Goal: Check status

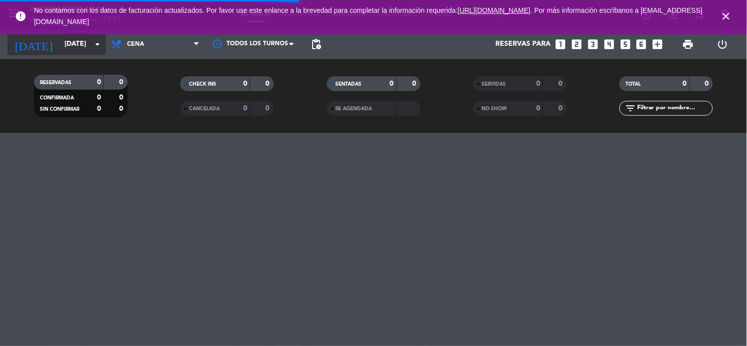
click at [62, 47] on input "[DATE]" at bounding box center [107, 44] width 94 height 18
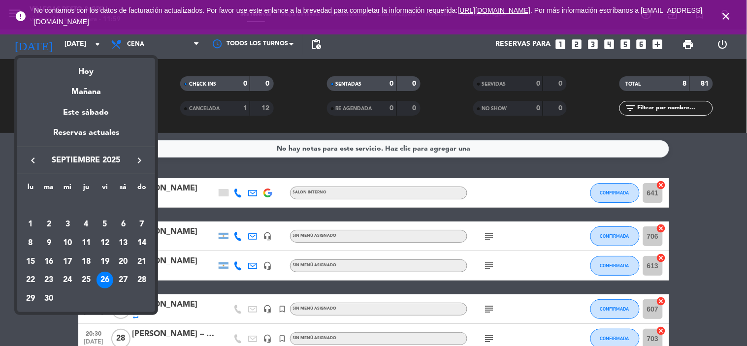
click at [109, 282] on div "26" at bounding box center [104, 280] width 17 height 17
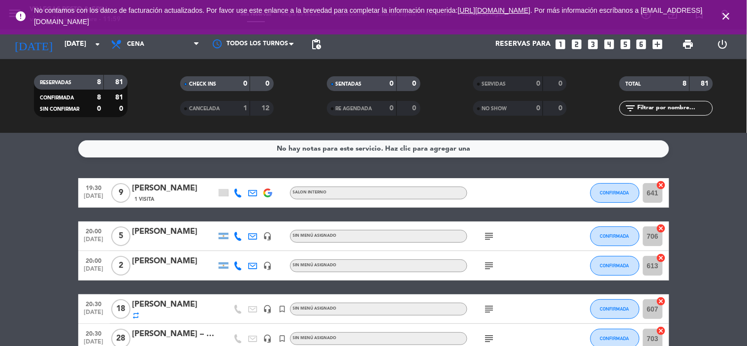
click at [170, 32] on div "error No contamos con los datos de facturación actualizados. Por favor use este…" at bounding box center [373, 17] width 747 height 34
click at [169, 39] on span "Cena" at bounding box center [155, 44] width 98 height 22
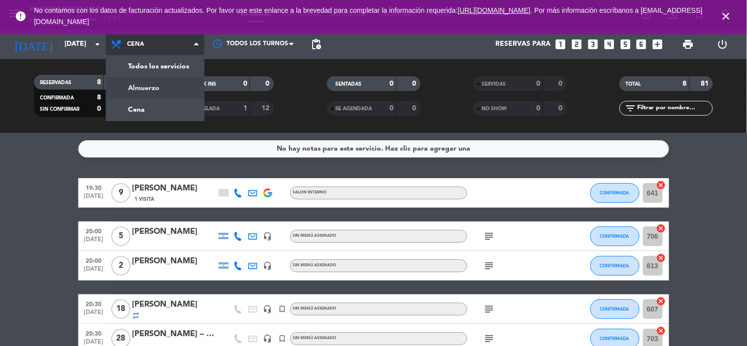
click at [150, 85] on div "menu [PERSON_NAME] Resto & Grill [DATE] 26. septiembre - 11:59 Mis reservas Map…" at bounding box center [373, 66] width 747 height 133
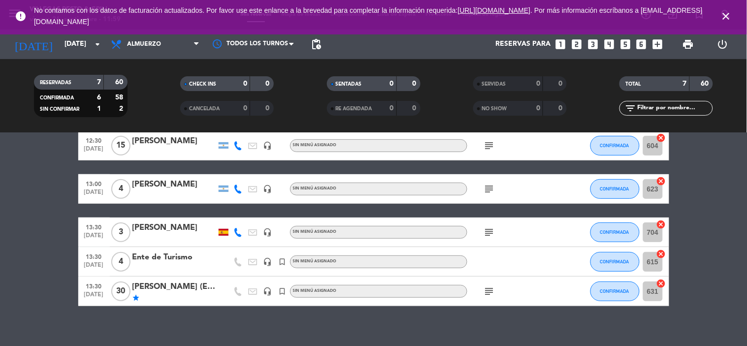
scroll to position [129, 0]
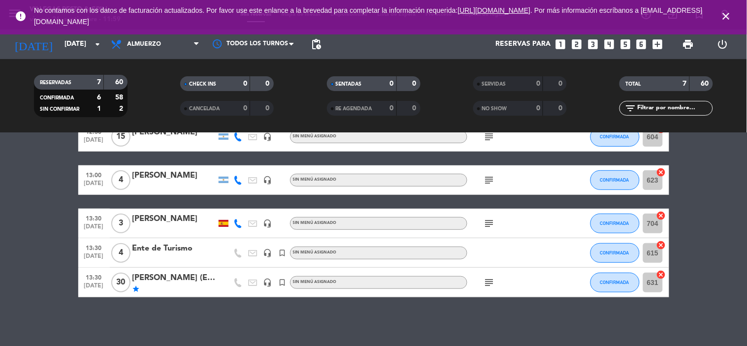
click at [178, 282] on div "[PERSON_NAME] (EY GDS)" at bounding box center [174, 278] width 84 height 13
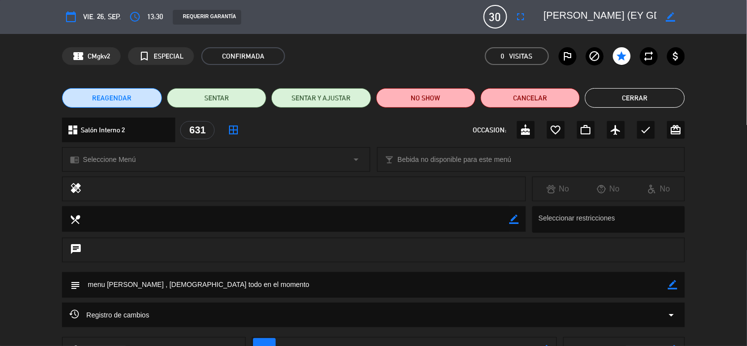
scroll to position [0, 0]
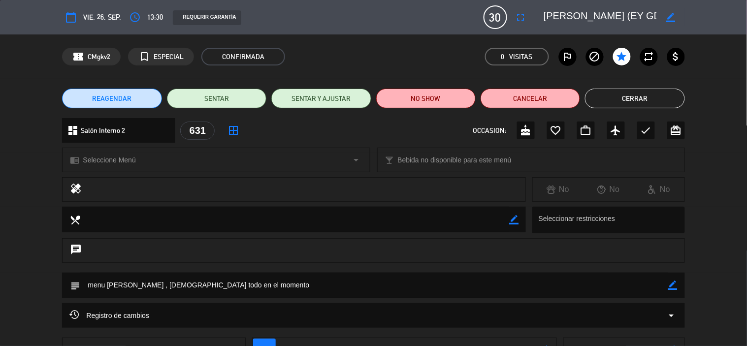
click at [619, 105] on button "Cerrar" at bounding box center [634, 99] width 99 height 20
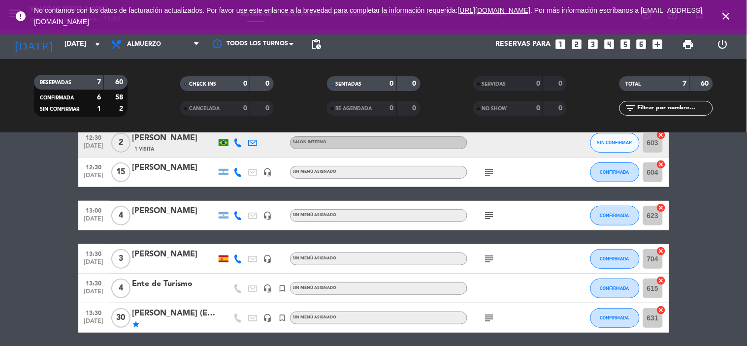
scroll to position [74, 0]
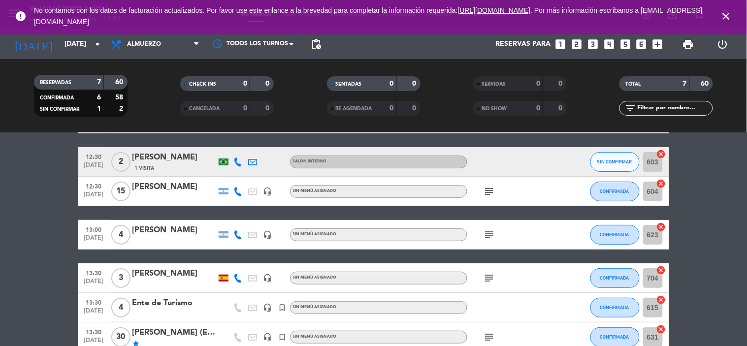
click at [165, 287] on div at bounding box center [174, 285] width 84 height 8
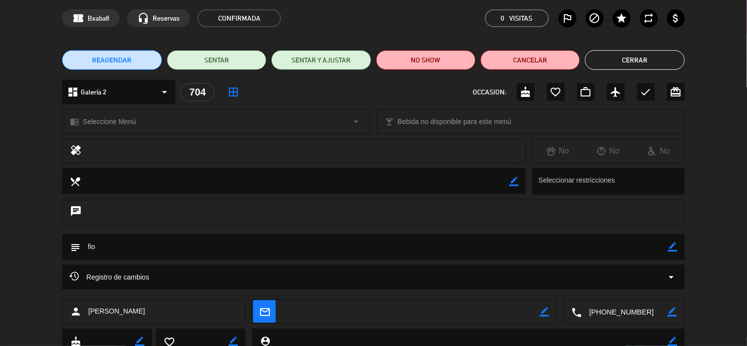
scroll to position [0, 0]
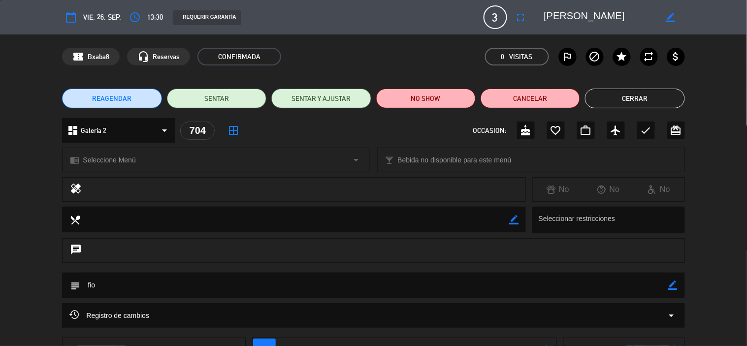
click at [631, 104] on button "Cerrar" at bounding box center [634, 99] width 99 height 20
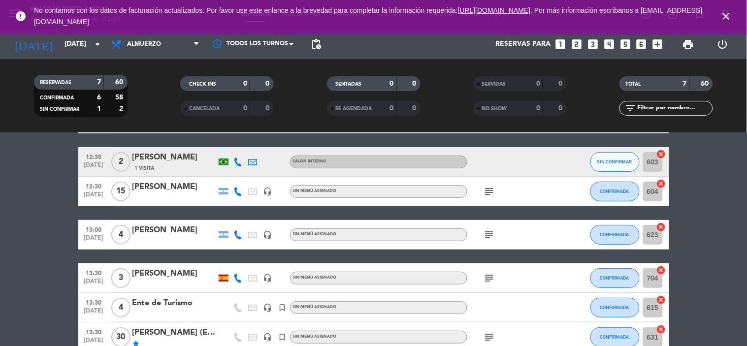
click at [166, 196] on div at bounding box center [174, 198] width 84 height 8
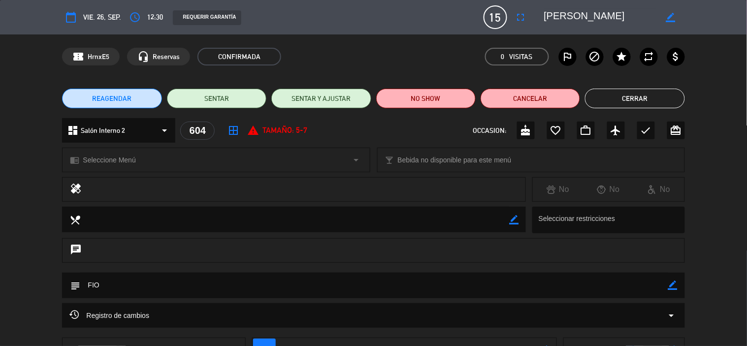
click at [608, 100] on button "Cerrar" at bounding box center [634, 99] width 99 height 20
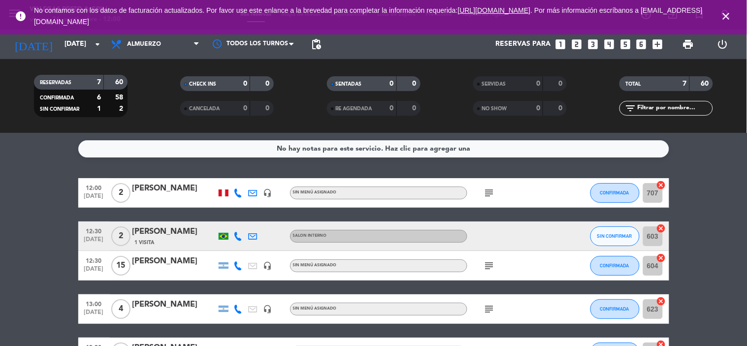
click at [493, 193] on icon "subject" at bounding box center [489, 193] width 12 height 12
click at [493, 261] on icon "subject" at bounding box center [489, 266] width 12 height 12
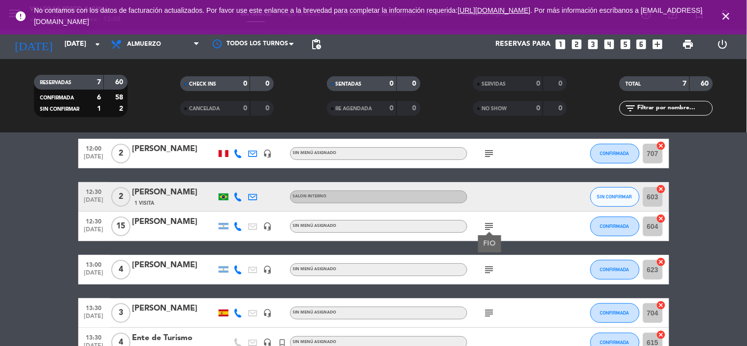
scroll to position [109, 0]
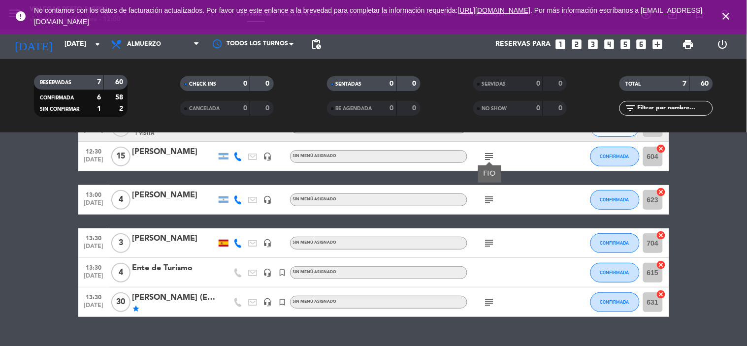
click at [486, 202] on icon "subject" at bounding box center [489, 200] width 12 height 12
click at [493, 247] on icon "subject" at bounding box center [489, 243] width 12 height 12
click at [487, 297] on icon "subject" at bounding box center [489, 302] width 12 height 12
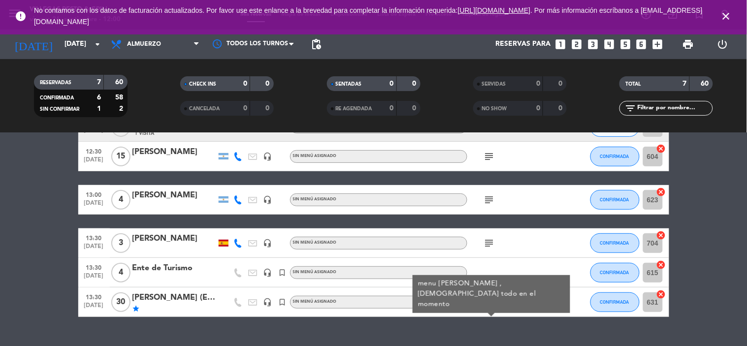
click at [156, 244] on div "[PERSON_NAME]" at bounding box center [174, 238] width 84 height 13
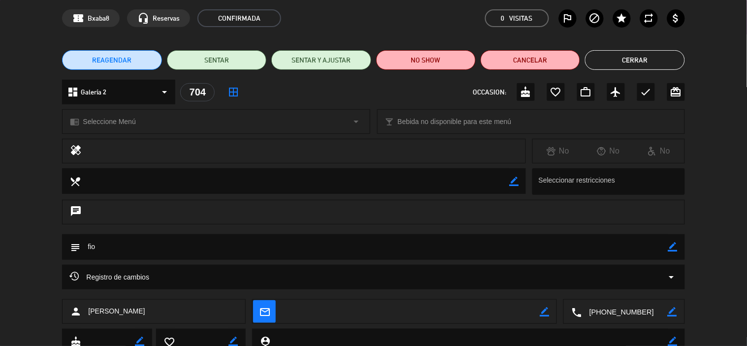
scroll to position [0, 0]
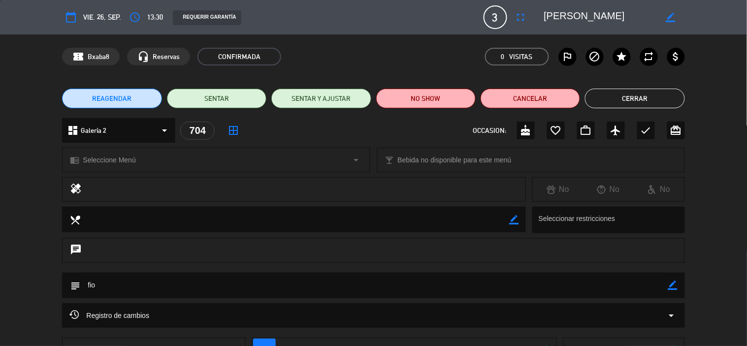
click at [624, 99] on button "Cerrar" at bounding box center [634, 99] width 99 height 20
